Goal: Task Accomplishment & Management: Use online tool/utility

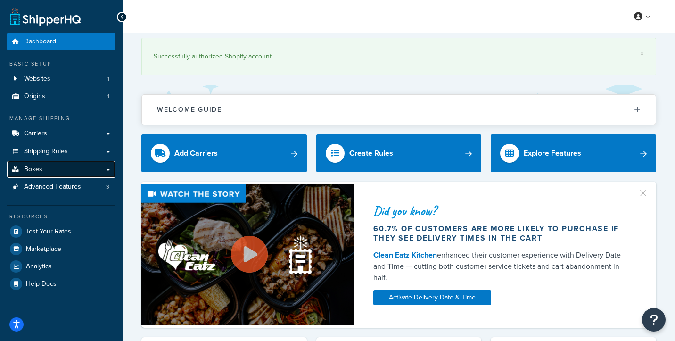
click at [55, 168] on link "Boxes" at bounding box center [61, 169] width 108 height 17
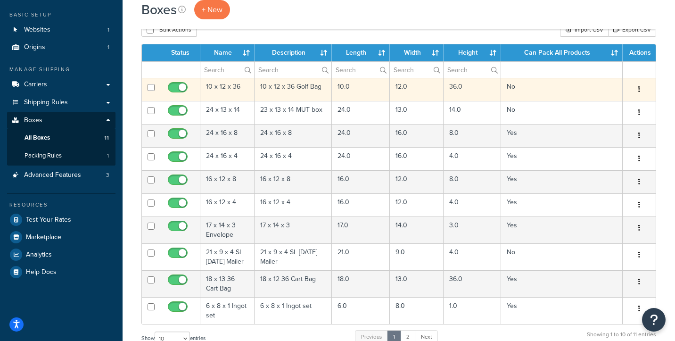
scroll to position [107, 0]
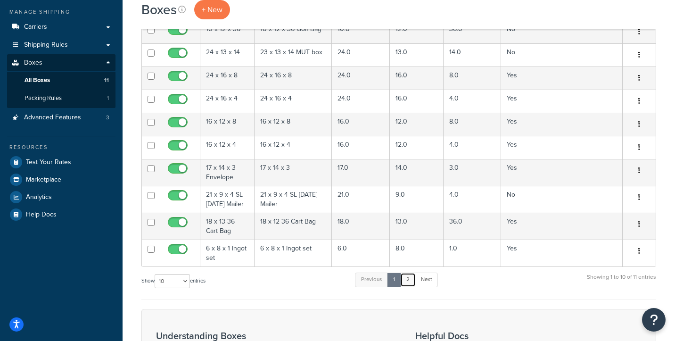
click at [411, 277] on link "2" at bounding box center [408, 280] width 16 height 14
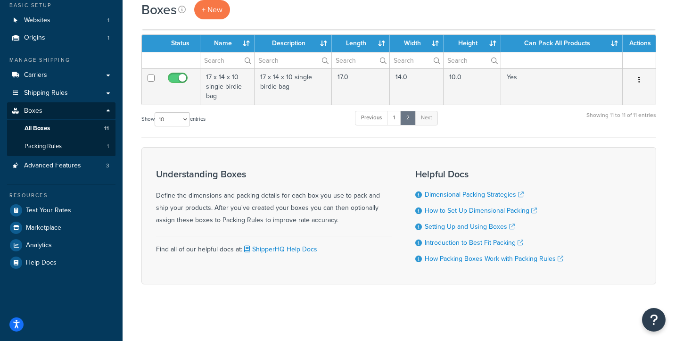
scroll to position [58, 0]
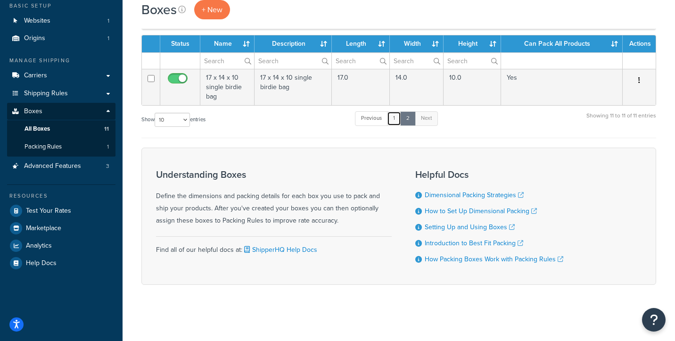
click at [400, 116] on link "1" at bounding box center [394, 118] width 14 height 14
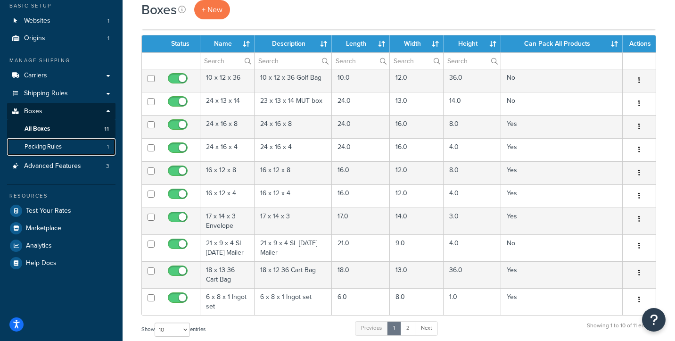
click at [54, 145] on span "Packing Rules" at bounding box center [43, 147] width 37 height 8
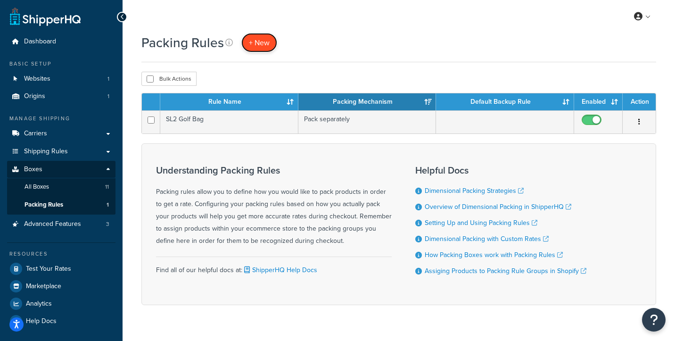
click at [256, 47] on span "+ New" at bounding box center [259, 42] width 21 height 11
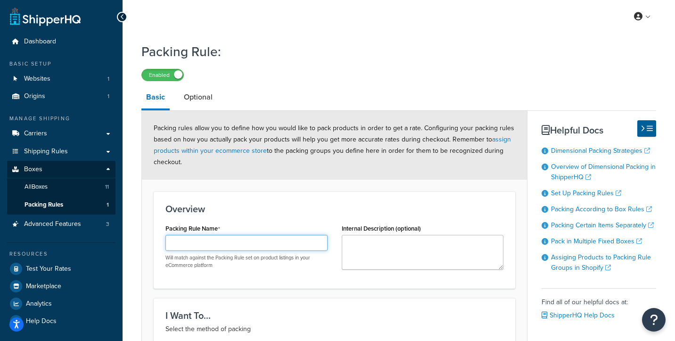
click at [231, 241] on input "Packing Rule Name" at bounding box center [247, 243] width 162 height 16
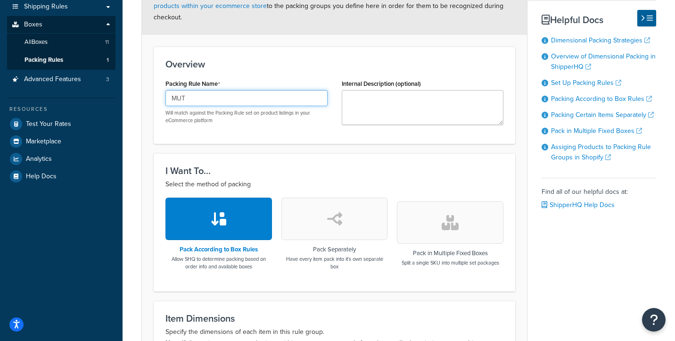
scroll to position [190, 0]
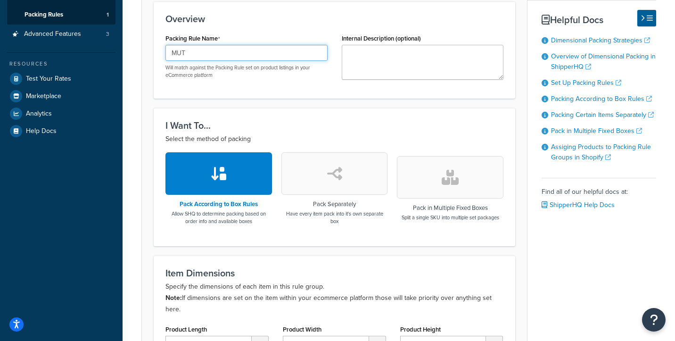
type input "MUT"
click at [336, 166] on icon "button" at bounding box center [334, 173] width 15 height 15
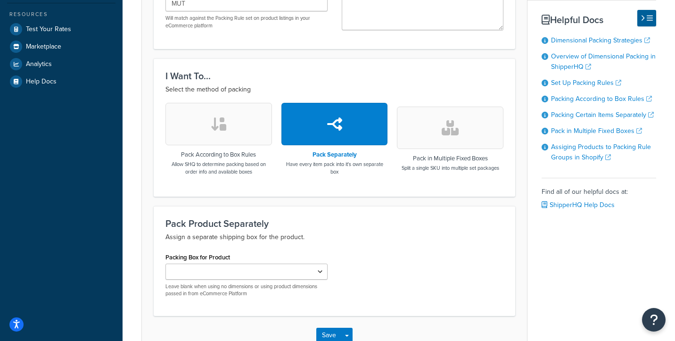
scroll to position [301, 0]
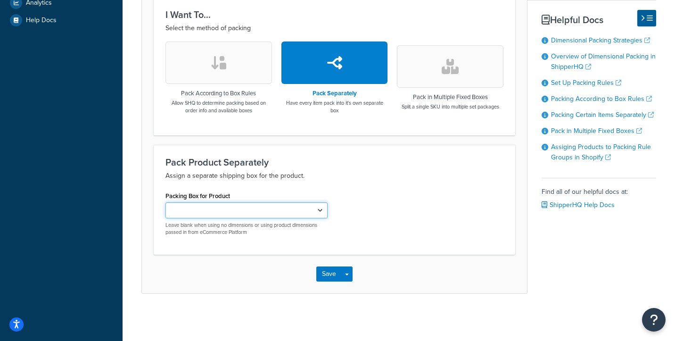
click at [275, 207] on select "10 x 12 x 36 24 x 13 x 14 21 x 9 x 4 SL Sunday Mailer" at bounding box center [247, 210] width 162 height 16
select select "742912"
click at [166, 202] on select "10 x 12 x 36 24 x 13 x 14 21 x 9 x 4 SL Sunday Mailer" at bounding box center [247, 210] width 162 height 16
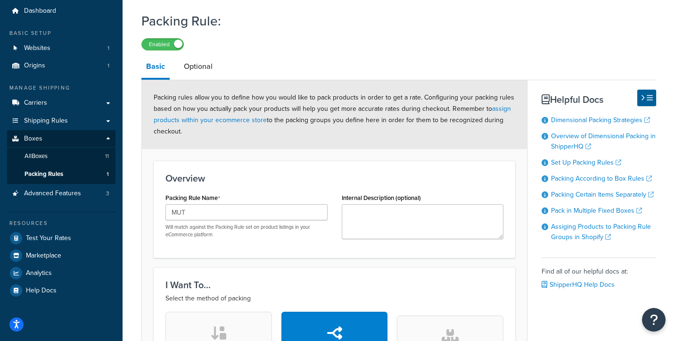
scroll to position [0, 0]
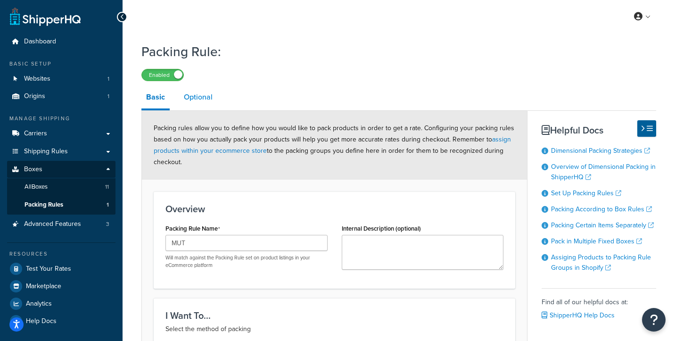
click at [204, 102] on link "Optional" at bounding box center [198, 97] width 38 height 23
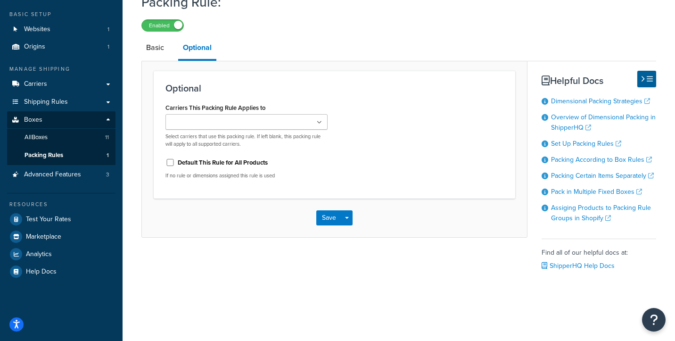
scroll to position [50, 0]
click at [284, 120] on ul at bounding box center [247, 122] width 162 height 16
click at [339, 82] on div "Optional Carriers This Packing Rule Applies to USPS FedEx Select carriers that …" at bounding box center [335, 134] width 362 height 127
click at [245, 125] on ul at bounding box center [247, 122] width 162 height 16
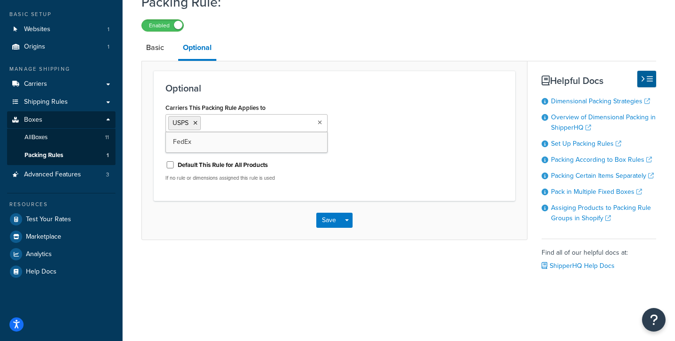
click at [243, 121] on input "Carriers This Packing Rule Applies to" at bounding box center [244, 122] width 83 height 10
click at [330, 216] on button "Save" at bounding box center [328, 220] width 25 height 15
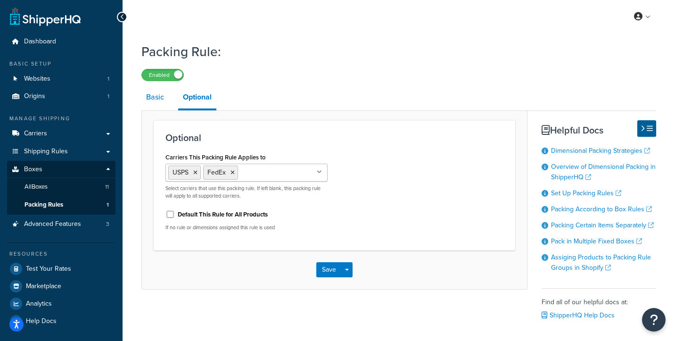
click at [159, 100] on link "Basic" at bounding box center [154, 97] width 27 height 23
select select "742912"
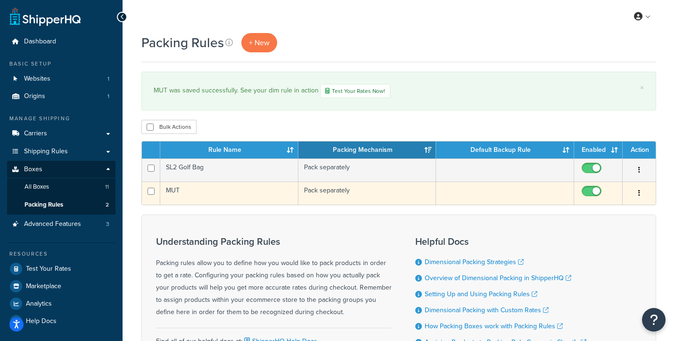
click at [236, 194] on td "MUT" at bounding box center [229, 193] width 138 height 23
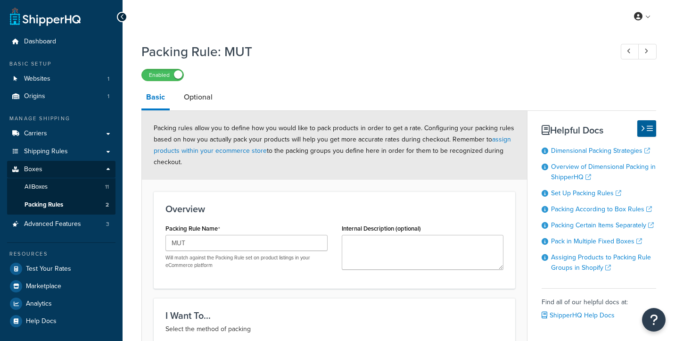
select select "742912"
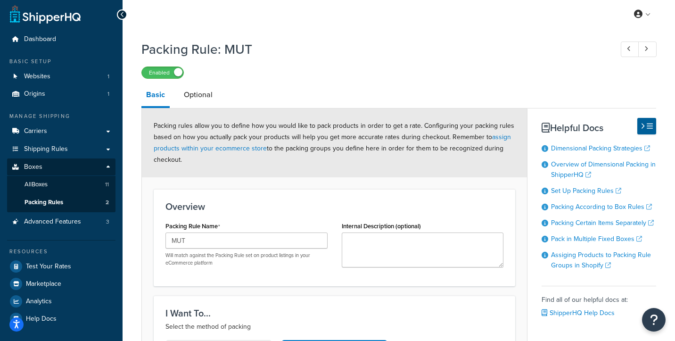
scroll to position [2, 0]
click at [198, 103] on link "Optional" at bounding box center [198, 95] width 38 height 23
